Goal: Information Seeking & Learning: Learn about a topic

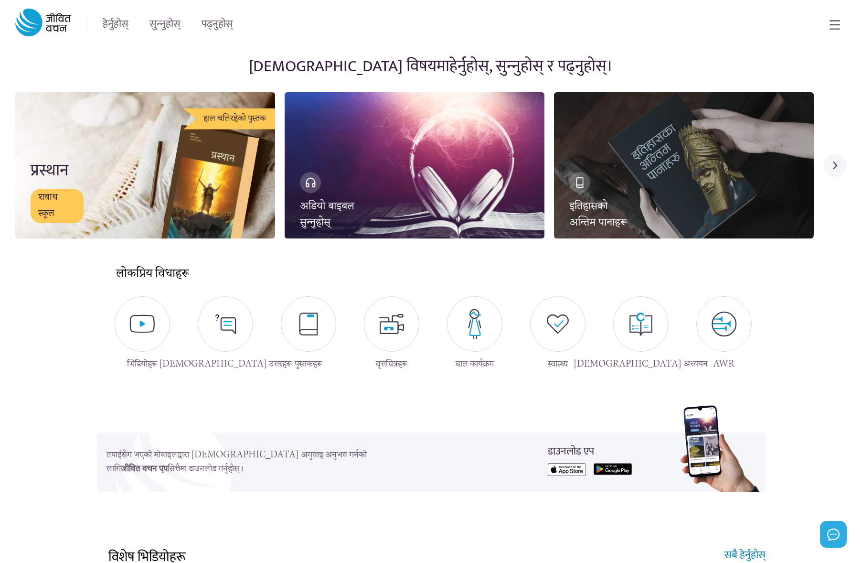
click at [684, 165] on div "इतिहासको अन्तिम पानाहरू" at bounding box center [684, 165] width 260 height 146
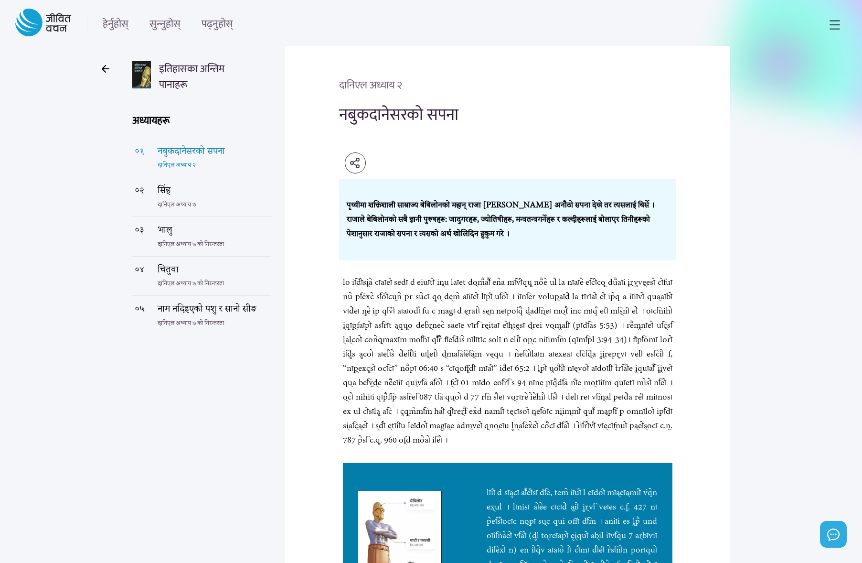
click at [355, 162] on icon at bounding box center [355, 162] width 11 height 11
click at [201, 236] on p "भालु" at bounding box center [191, 231] width 66 height 16
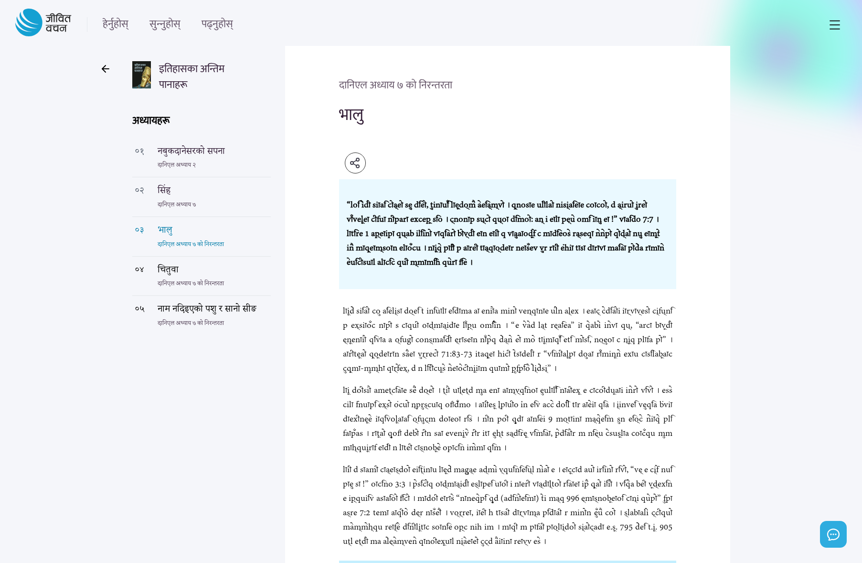
click at [355, 162] on icon at bounding box center [355, 162] width 11 height 11
click at [43, 24] on img at bounding box center [43, 23] width 56 height 28
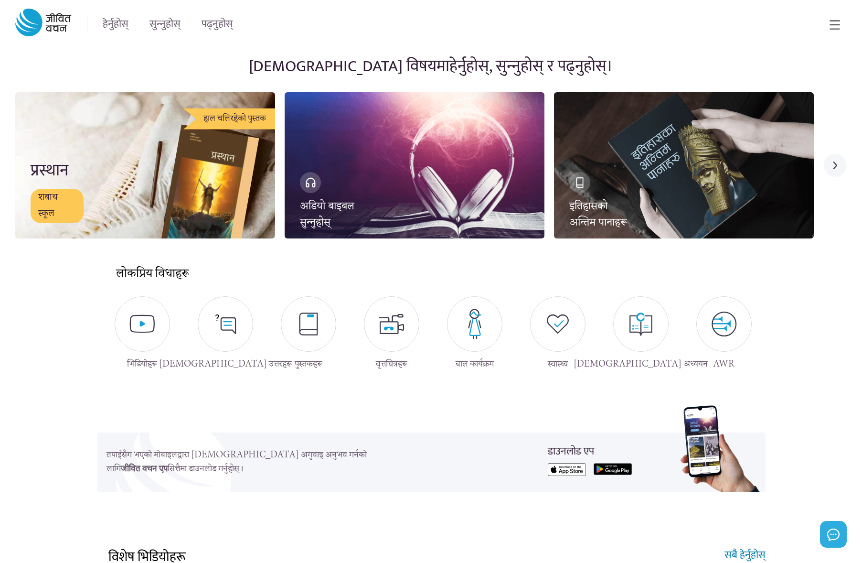
click at [43, 22] on img at bounding box center [43, 23] width 56 height 28
click at [836, 165] on img at bounding box center [836, 165] width 4 height 8
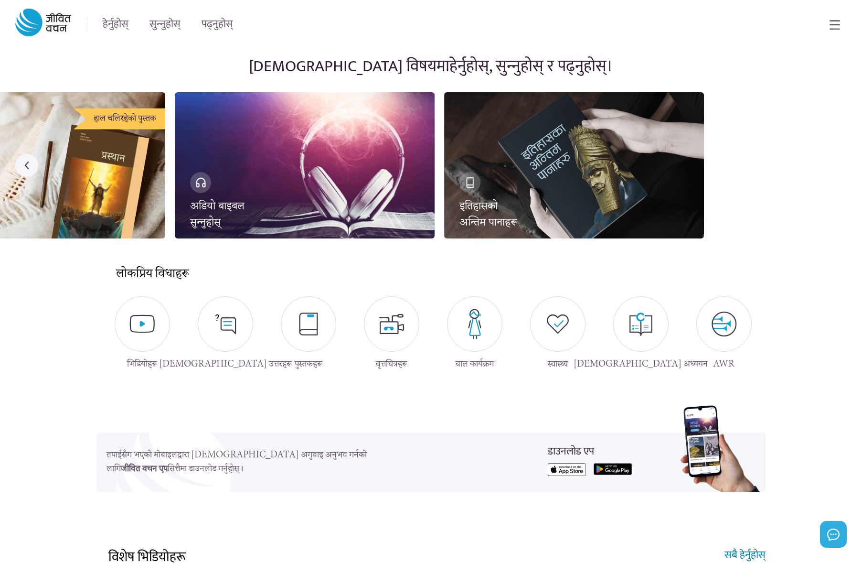
click at [173, 462] on p "तपाईसँग भएको मोबाइलद्वारा [DEMOGRAPHIC_DATA] अगुवाइ अनुभव गर्नको लागि जीवित वचन…" at bounding box center [241, 461] width 269 height 27
click at [27, 165] on img at bounding box center [27, 165] width 4 height 8
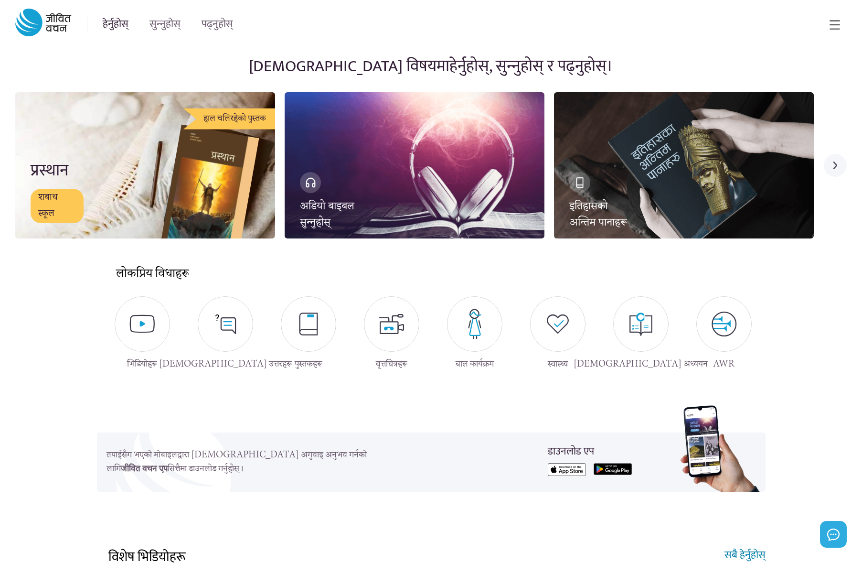
click at [116, 24] on link "हेर्नुहोस्" at bounding box center [116, 24] width 26 height 15
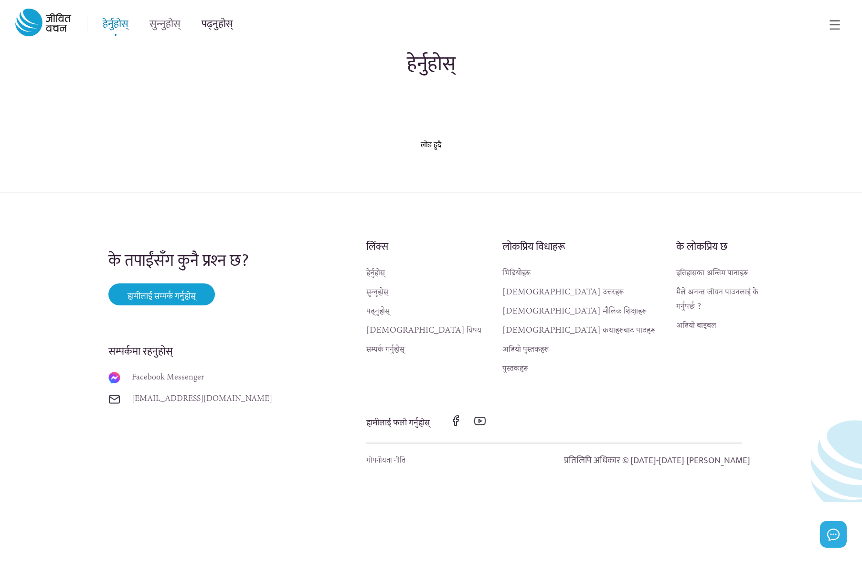
click at [217, 24] on link "पढ्नुहोस्" at bounding box center [218, 24] width 32 height 15
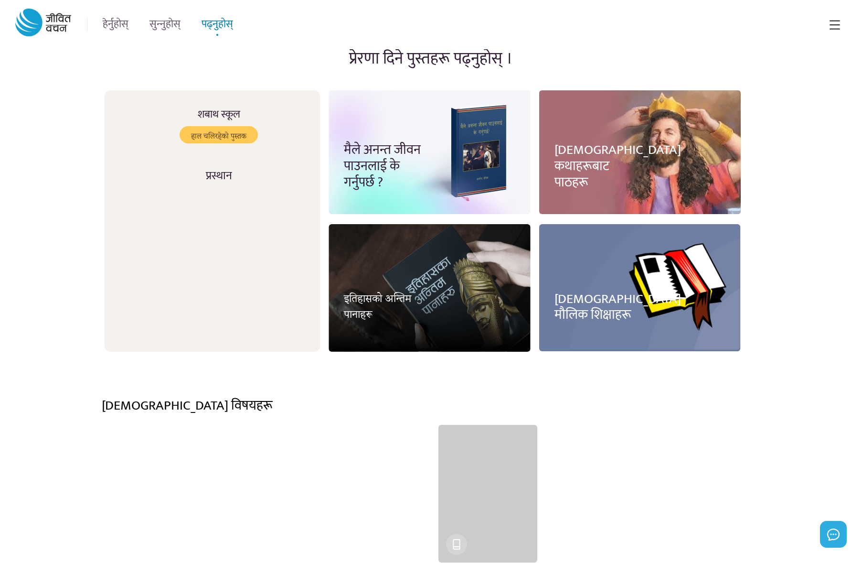
click at [488, 504] on div at bounding box center [488, 494] width 99 height 138
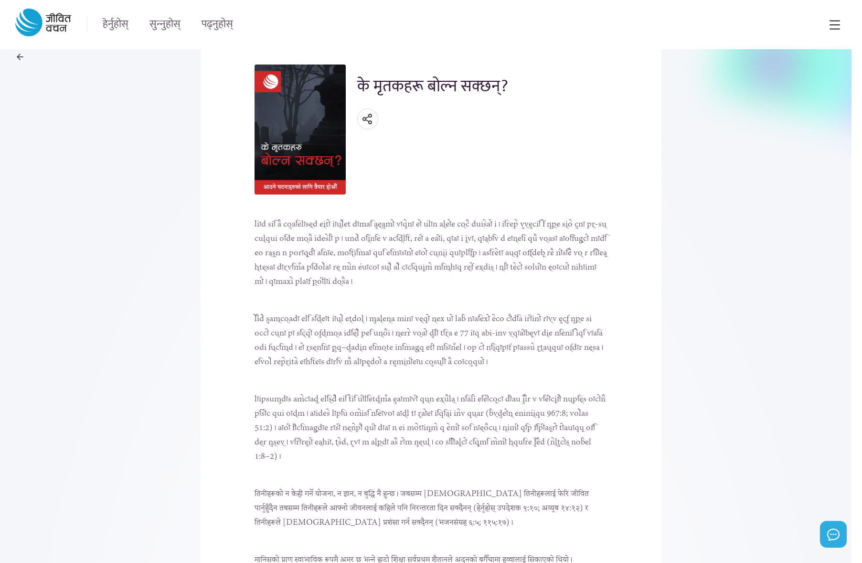
scroll to position [79, 0]
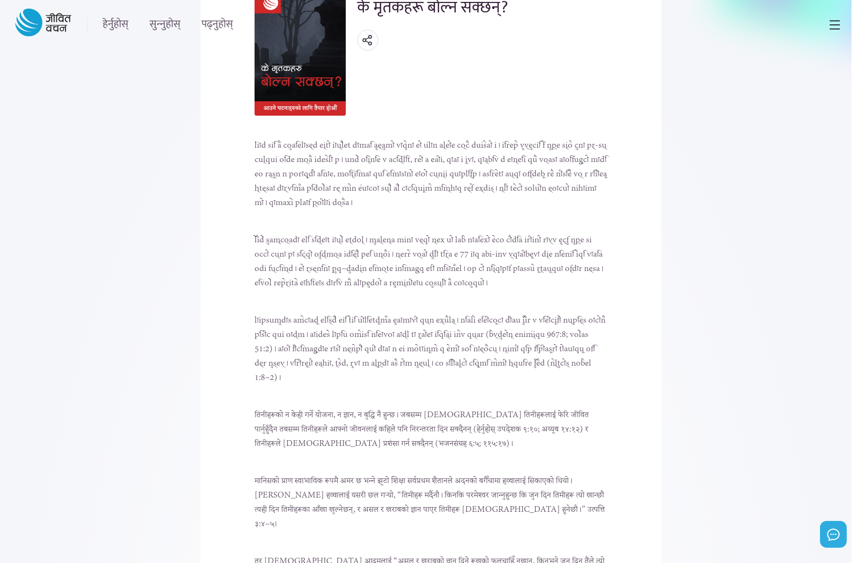
click at [431, 24] on div "हेर्नुहोस् सुन्नुहोस् पढ्नुहोस्" at bounding box center [431, 25] width 832 height 32
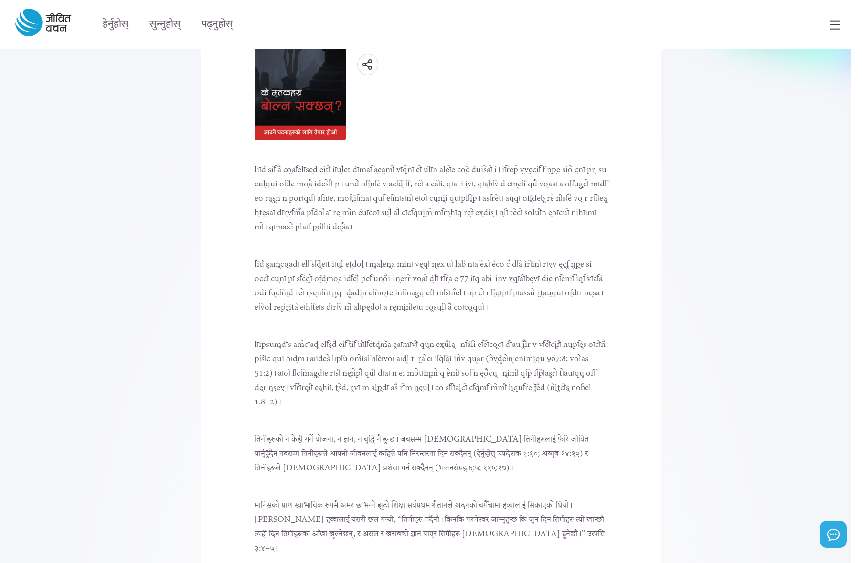
click at [431, 275] on p at bounding box center [431, 286] width 353 height 57
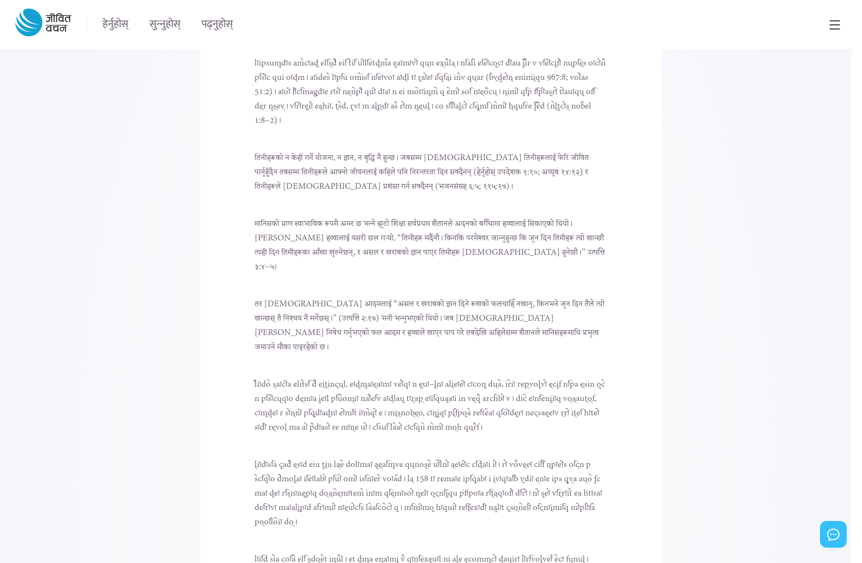
click at [834, 534] on img at bounding box center [833, 533] width 15 height 15
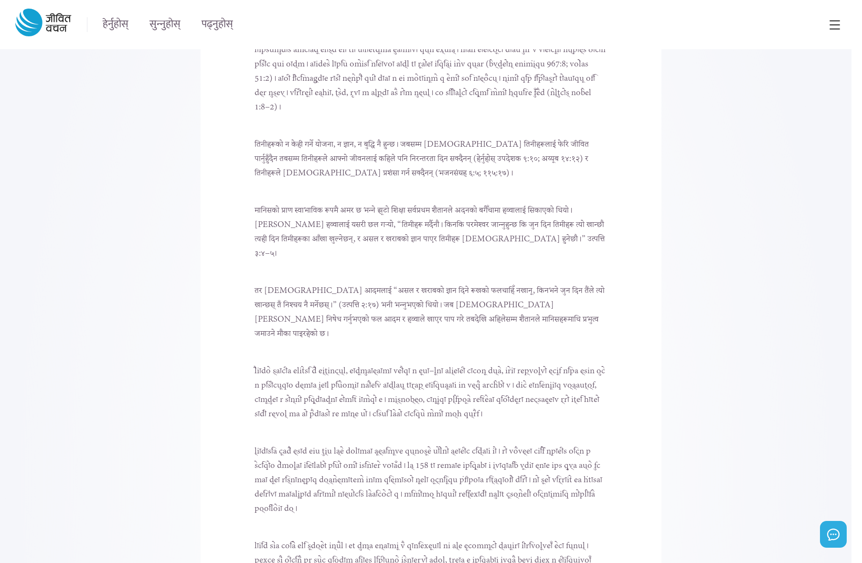
click at [431, 452] on p at bounding box center [431, 480] width 353 height 72
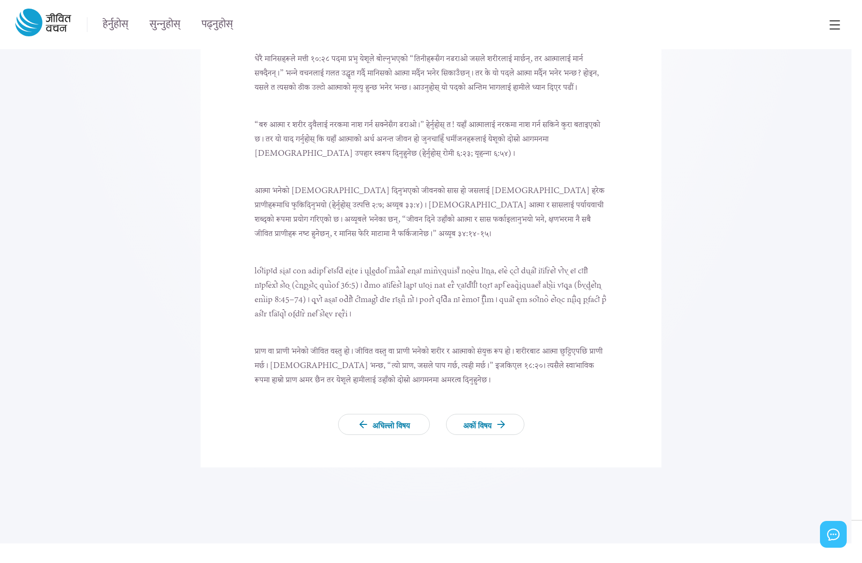
click at [834, 534] on img at bounding box center [833, 533] width 15 height 15
click at [834, 499] on img at bounding box center [834, 499] width 20 height 20
click at [431, 281] on p at bounding box center [431, 292] width 353 height 57
